Goal: Find specific page/section: Find specific page/section

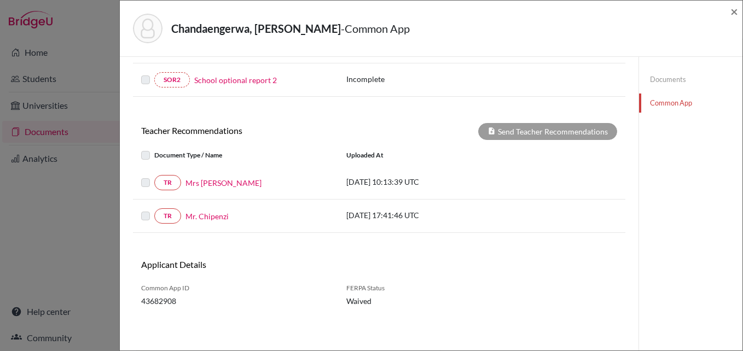
click at [649, 79] on link "Documents" at bounding box center [690, 79] width 103 height 19
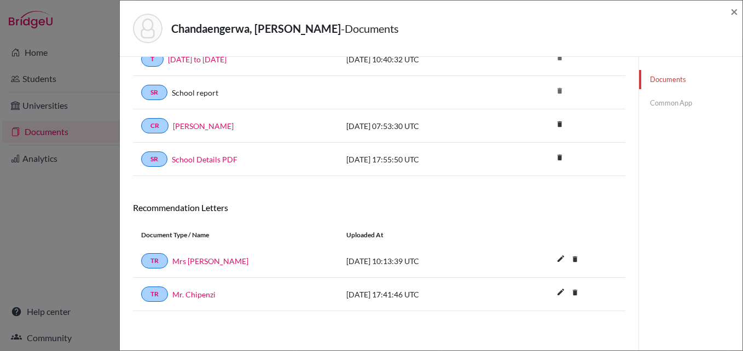
scroll to position [368, 0]
click at [679, 101] on link "Common App" at bounding box center [690, 103] width 103 height 19
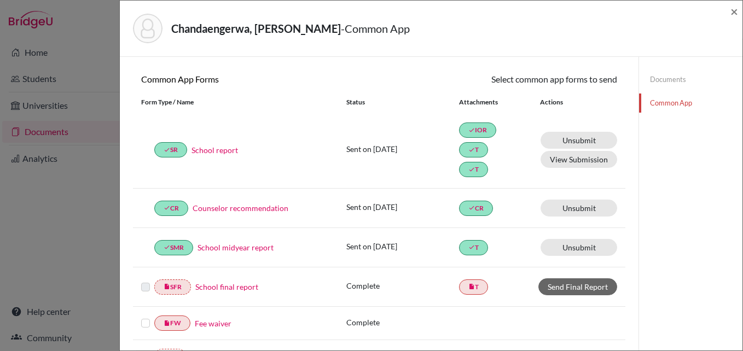
scroll to position [347, 0]
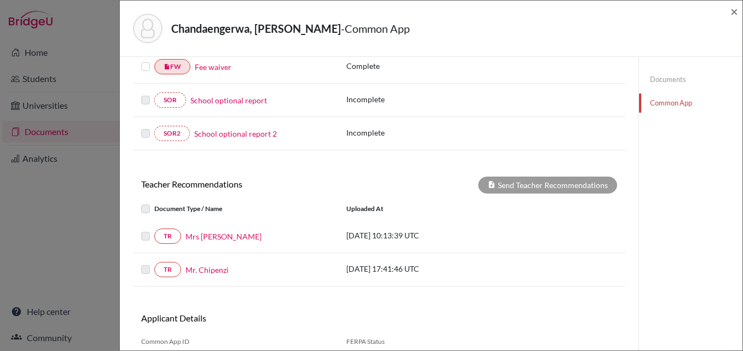
click at [670, 83] on link "Documents" at bounding box center [690, 79] width 103 height 19
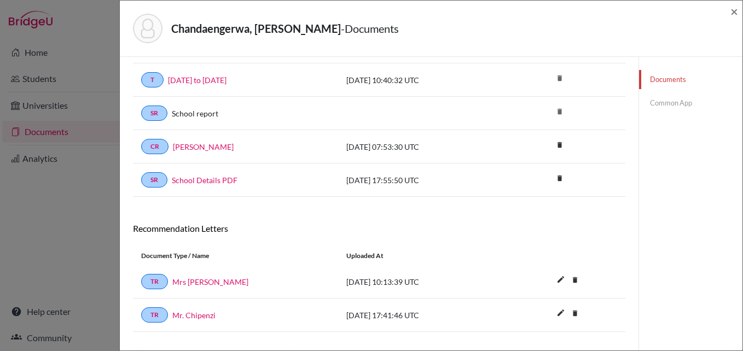
click at [670, 102] on link "Common App" at bounding box center [690, 103] width 103 height 19
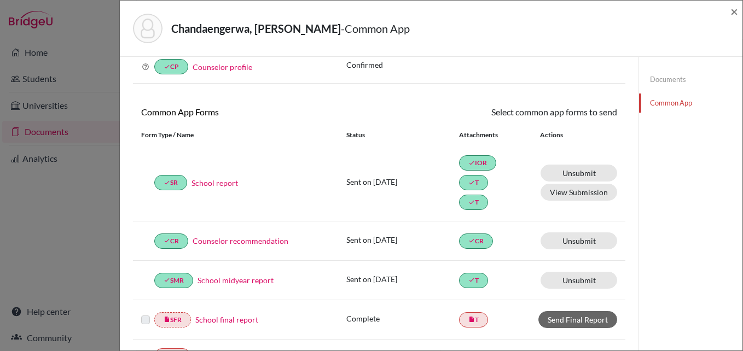
scroll to position [347, 0]
